Goal: Transaction & Acquisition: Subscribe to service/newsletter

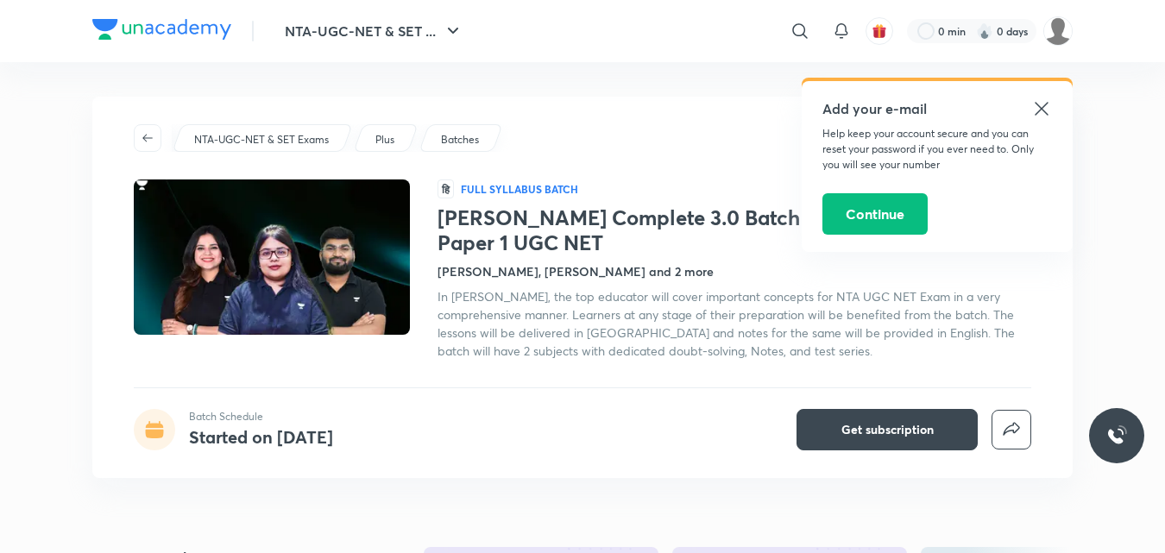
click at [1041, 103] on icon at bounding box center [1041, 108] width 21 height 21
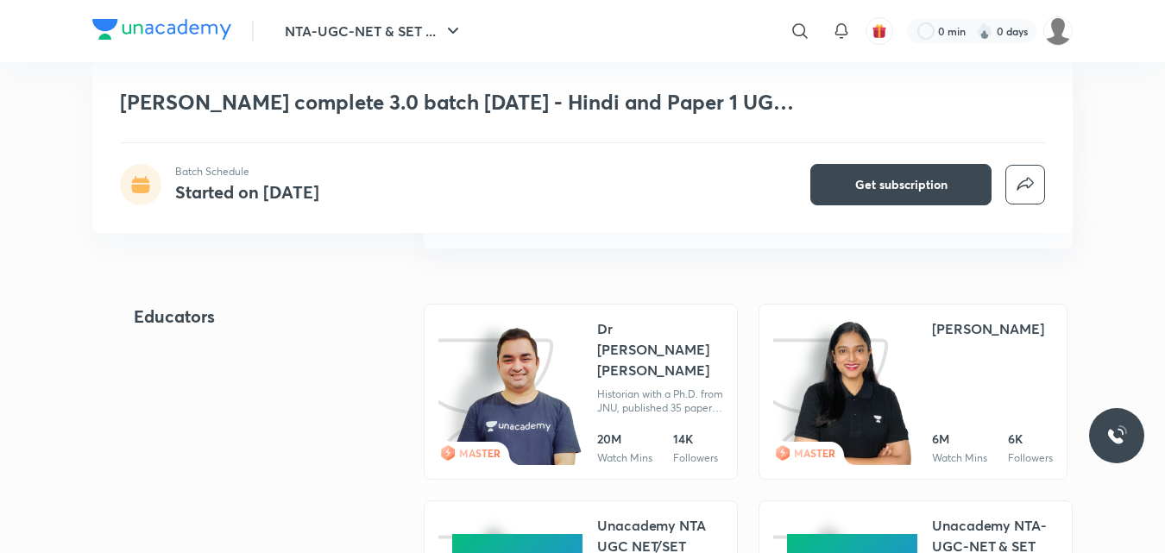
click at [610, 356] on div "Dr [PERSON_NAME] [PERSON_NAME]" at bounding box center [660, 349] width 126 height 62
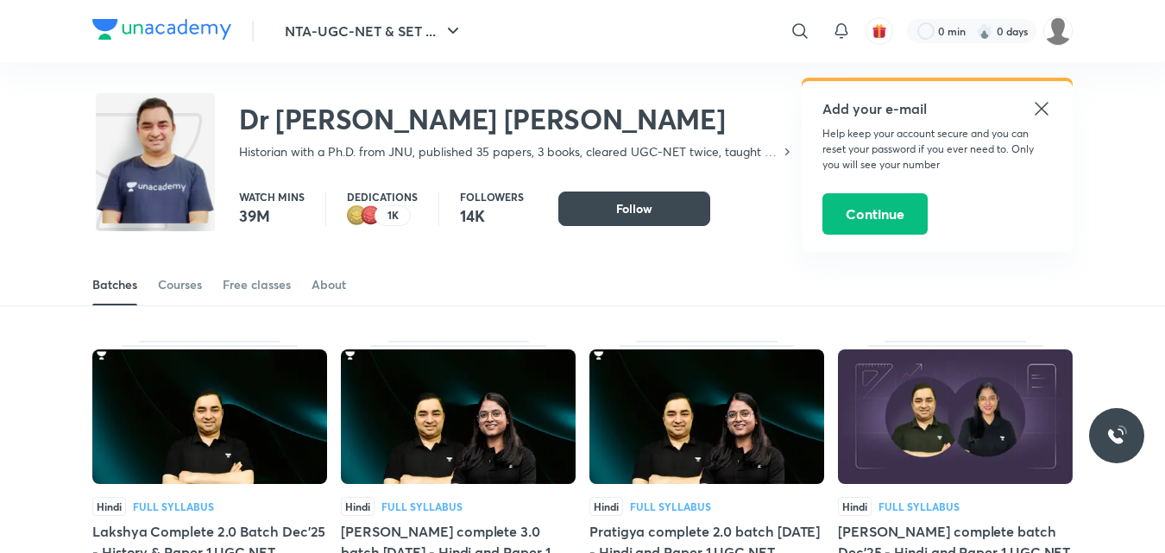
click at [1043, 104] on icon at bounding box center [1041, 108] width 21 height 21
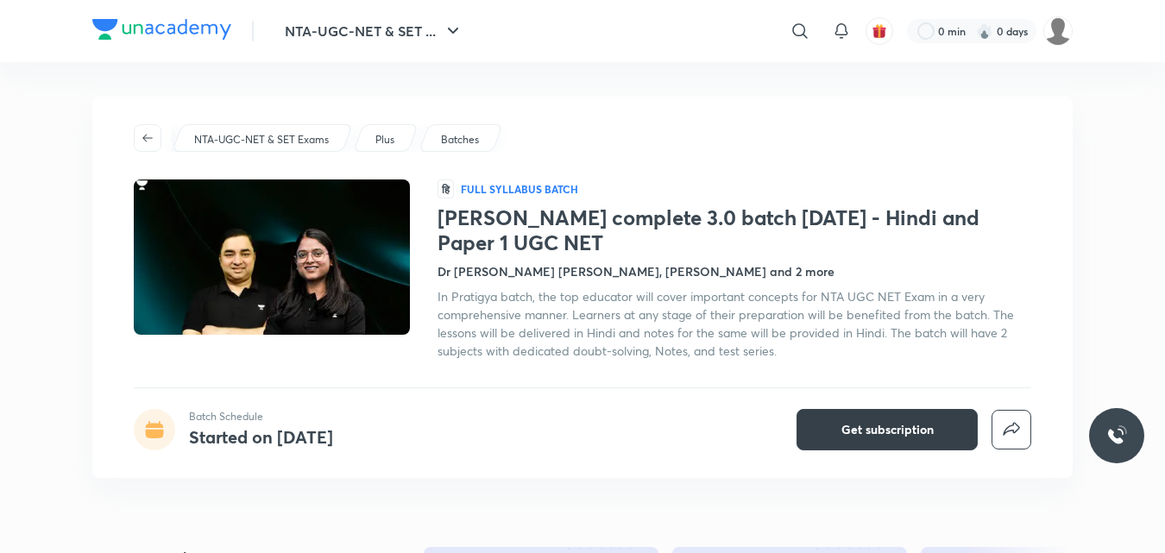
click at [875, 421] on span "Get subscription" at bounding box center [887, 429] width 92 height 17
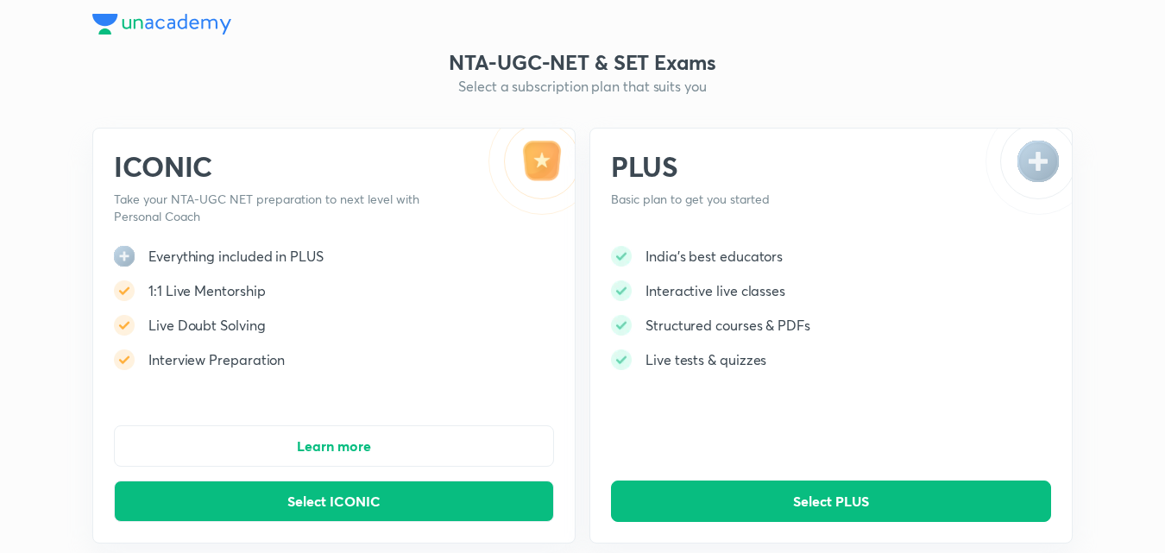
click at [686, 380] on div "India's best educators Interactive live classes Structured courses & PDFs Live …" at bounding box center [710, 315] width 199 height 138
click at [852, 500] on span "Select PLUS" at bounding box center [831, 501] width 76 height 17
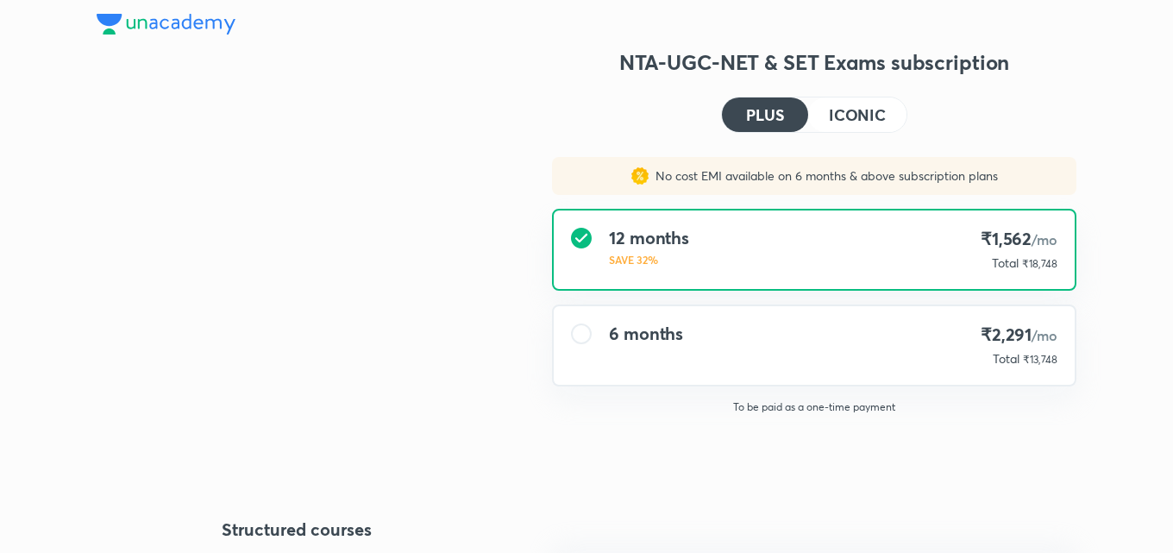
type input "UNLOCK"
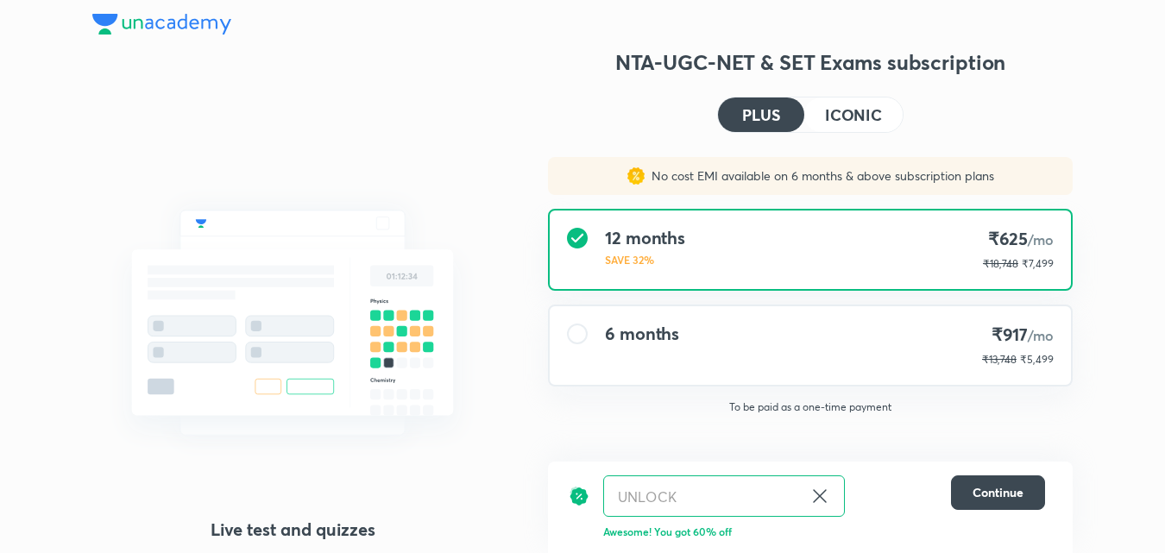
click at [735, 335] on div "6 months ₹917 /mo ₹13,748 ₹5,499" at bounding box center [810, 345] width 521 height 79
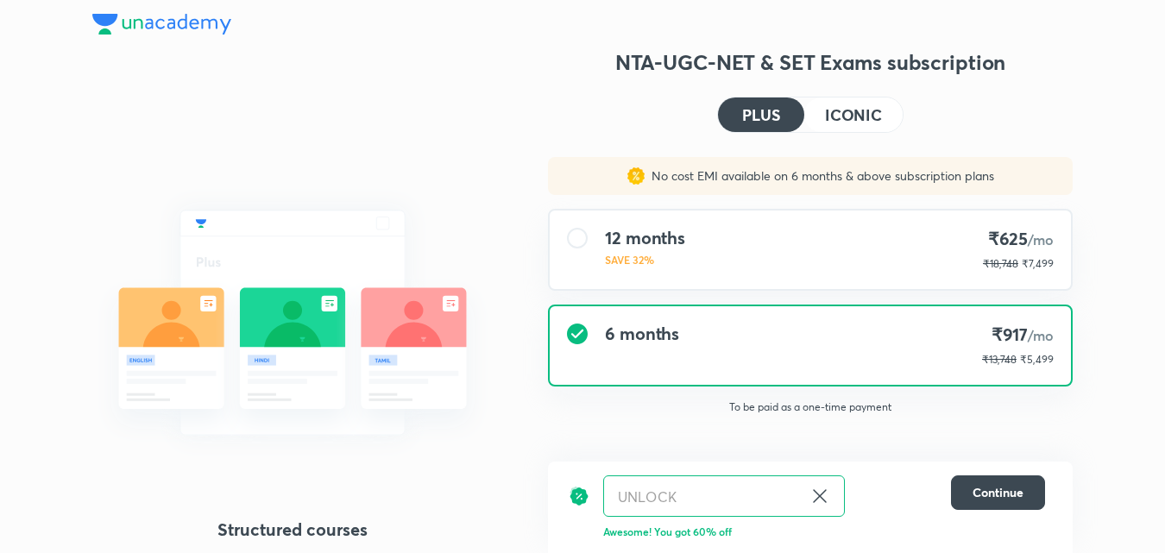
click at [756, 331] on div "6 months ₹917 /mo ₹13,748 ₹5,499" at bounding box center [810, 345] width 521 height 79
